Goal: Navigation & Orientation: Find specific page/section

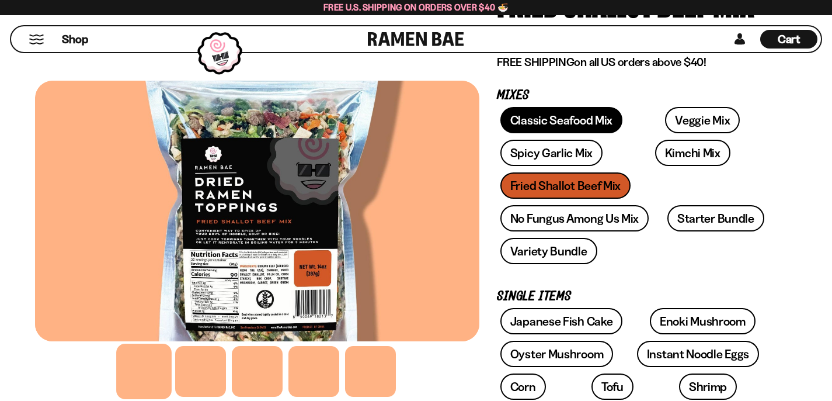
scroll to position [162, 0]
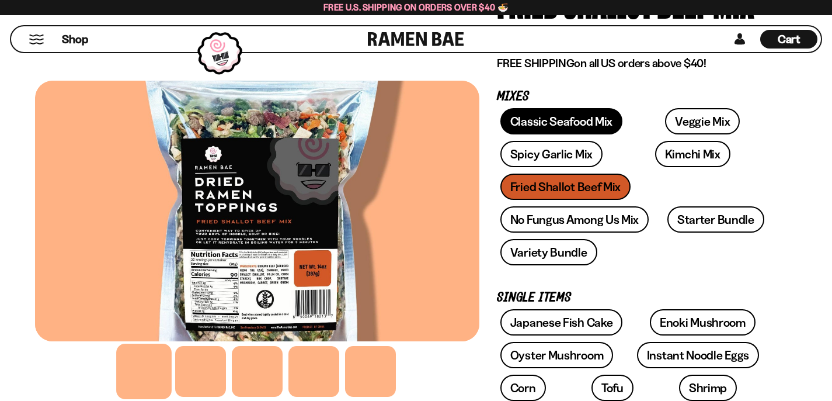
click at [501, 127] on link "Classic Seafood Mix" at bounding box center [562, 121] width 122 height 26
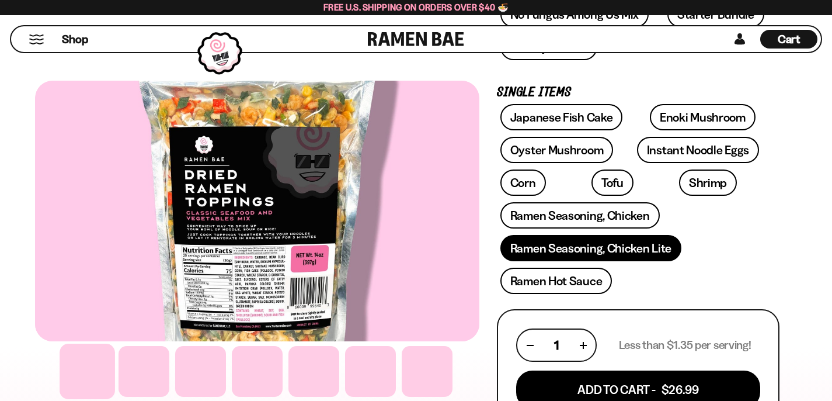
scroll to position [360, 0]
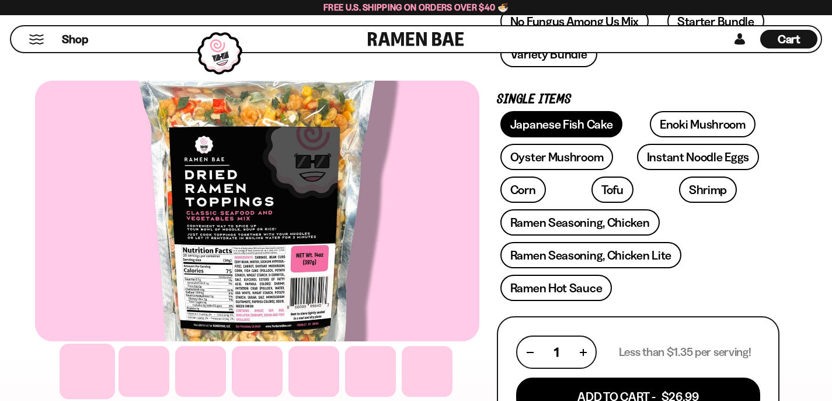
click at [538, 111] on link "Japanese Fish Cake" at bounding box center [562, 124] width 123 height 26
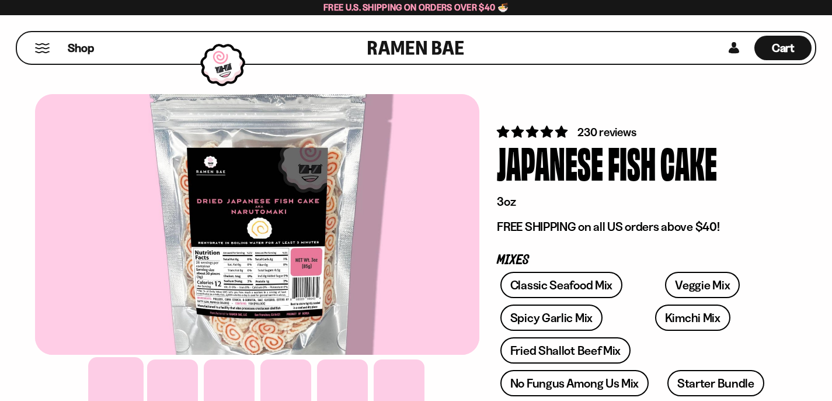
drag, startPoint x: 65, startPoint y: 78, endPoint x: 134, endPoint y: 151, distance: 100.8
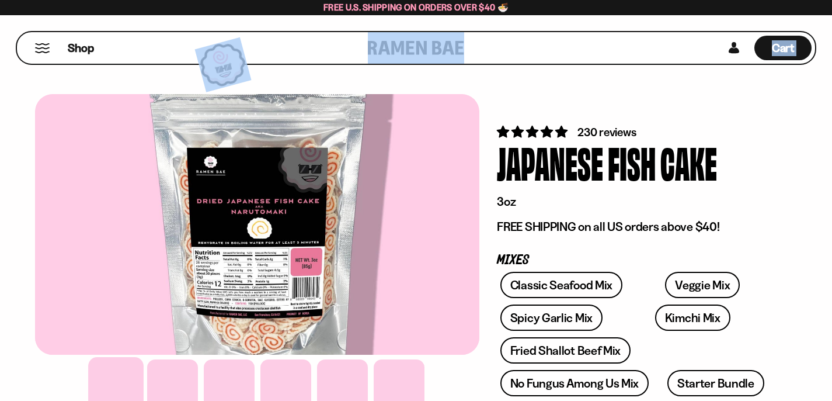
click at [40, 44] on button "Mobile Menu Trigger" at bounding box center [42, 48] width 16 height 10
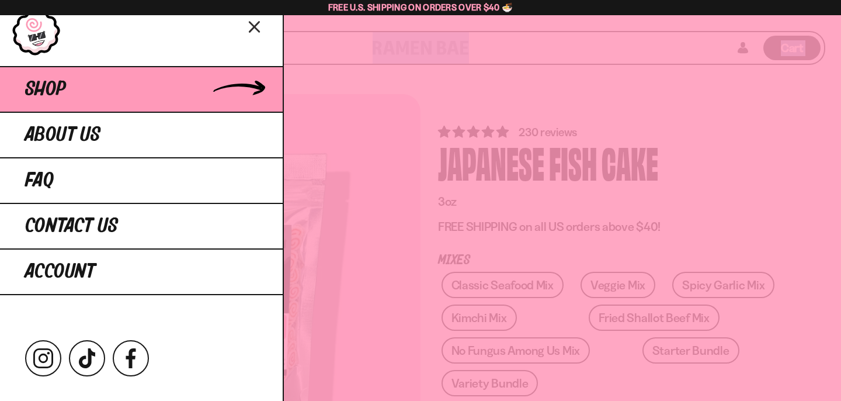
click at [51, 70] on link "Shop" at bounding box center [141, 89] width 283 height 46
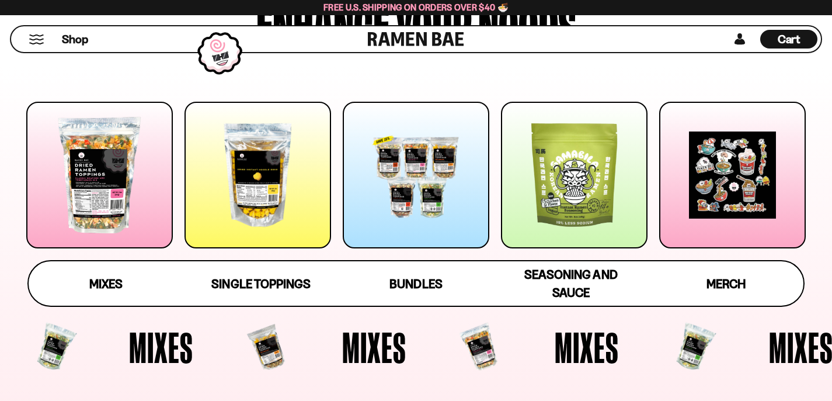
scroll to position [152, 0]
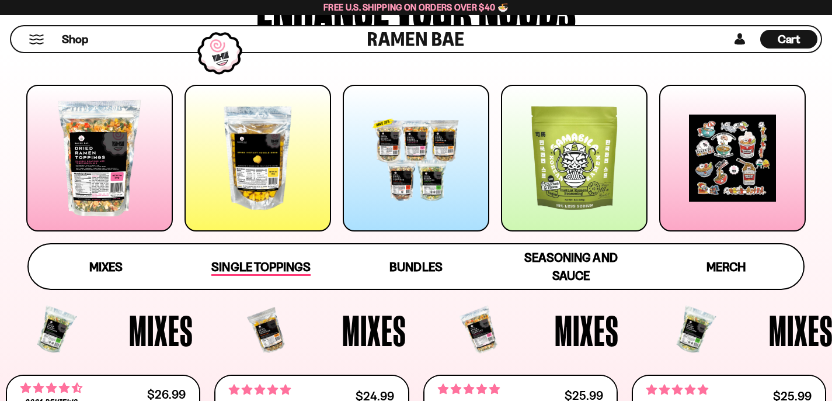
click at [255, 273] on span "Single Toppings" at bounding box center [260, 267] width 99 height 16
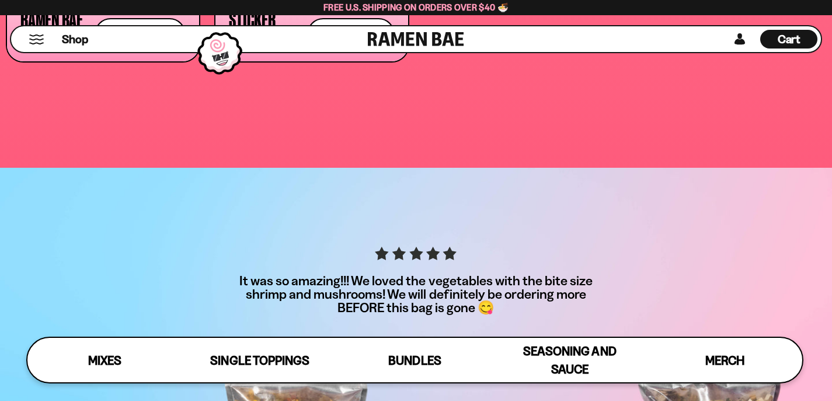
scroll to position [3250, 0]
